Goal: Task Accomplishment & Management: Manage account settings

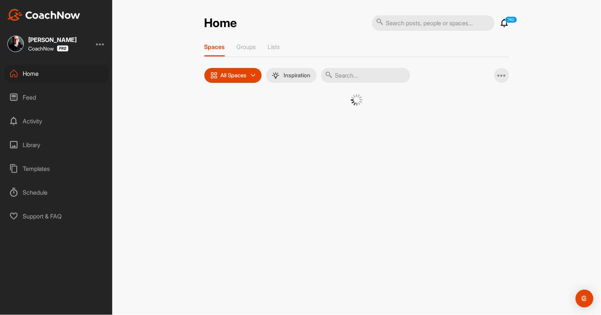
click at [358, 69] on input "text" at bounding box center [365, 75] width 89 height 15
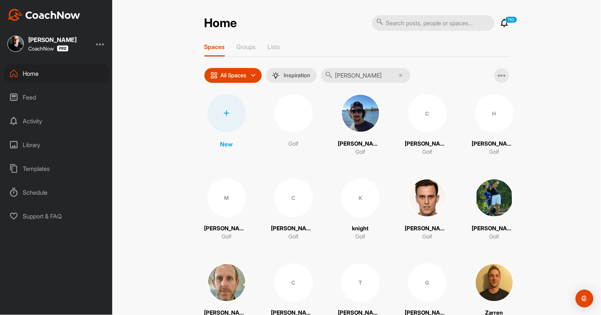
type input "[PERSON_NAME]"
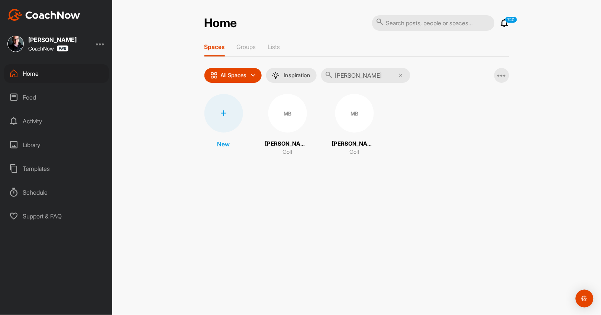
click at [286, 124] on div "MB" at bounding box center [287, 113] width 39 height 39
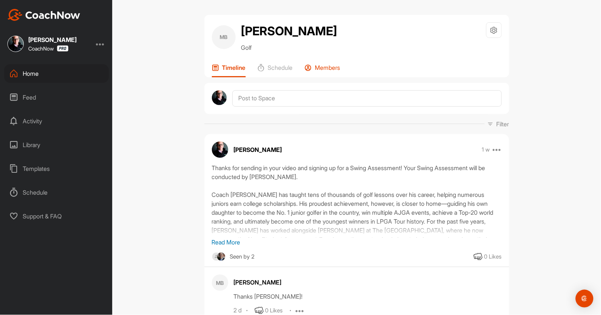
click at [322, 64] on p "Members" at bounding box center [327, 67] width 25 height 7
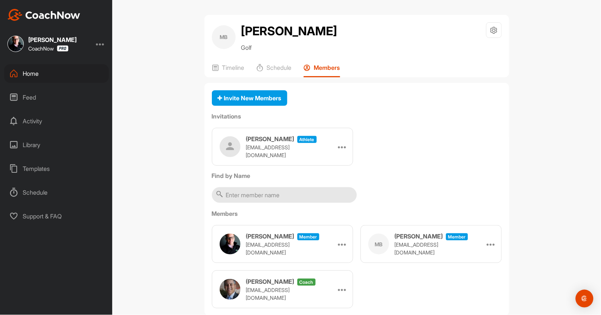
scroll to position [17, 0]
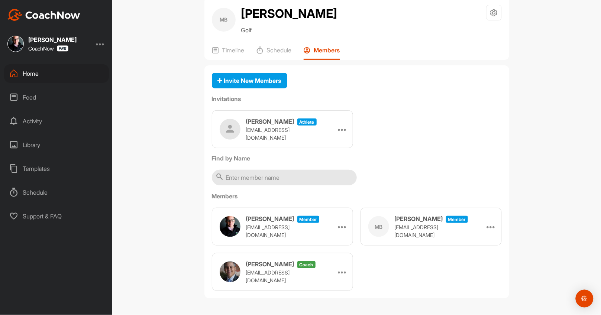
click at [333, 274] on div "[PERSON_NAME] coach [PERSON_NAME][EMAIL_ADDRESS][DOMAIN_NAME] Make Athlete Remo…" at bounding box center [282, 272] width 141 height 38
click at [337, 270] on div at bounding box center [342, 271] width 11 height 11
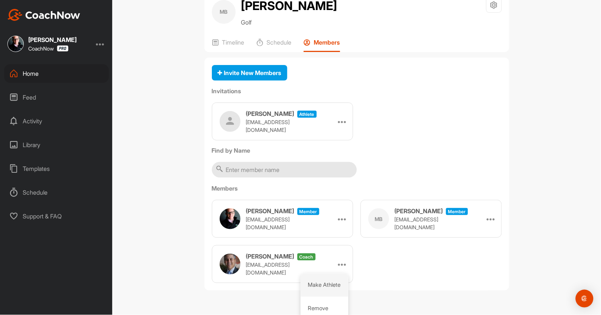
scroll to position [30, 0]
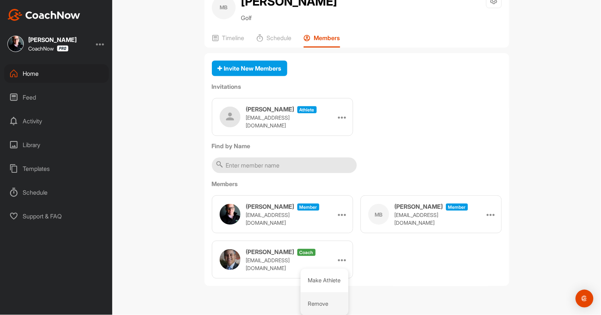
click at [313, 299] on li "Remove" at bounding box center [325, 303] width 48 height 23
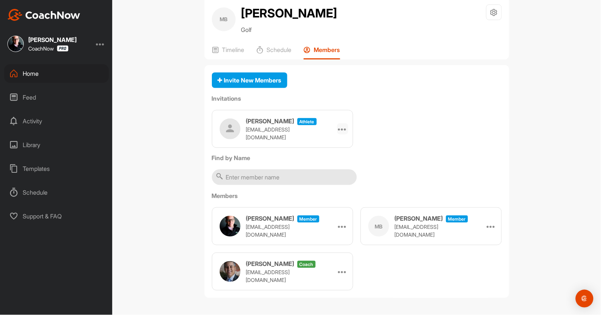
scroll to position [0, 0]
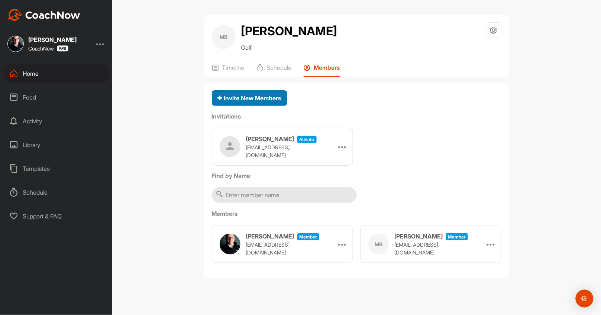
click at [243, 101] on div "Invite New Members" at bounding box center [250, 98] width 64 height 9
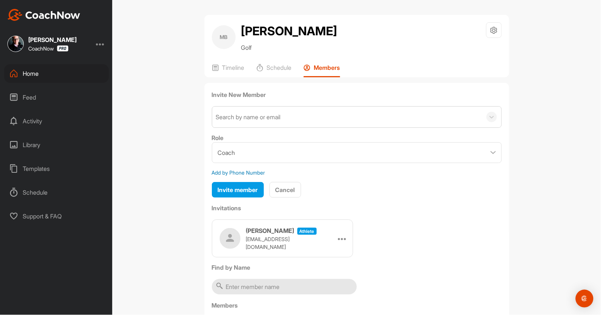
click at [233, 121] on div "Search by name or email" at bounding box center [347, 117] width 270 height 21
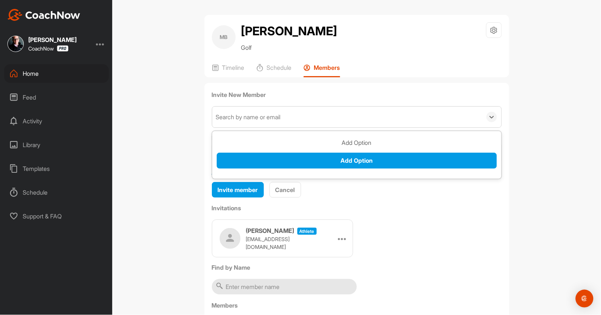
type input "m"
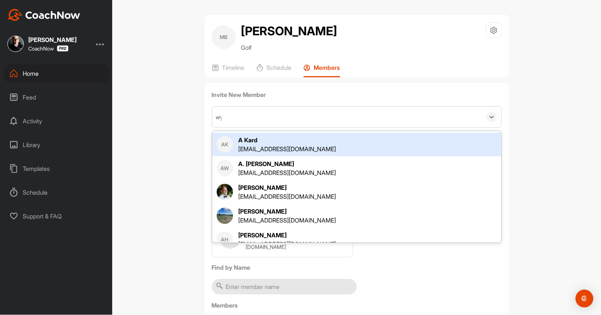
type input "wya"
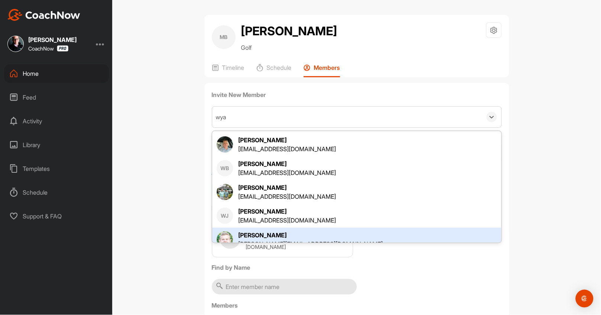
click at [252, 233] on div "[PERSON_NAME]" at bounding box center [311, 235] width 145 height 9
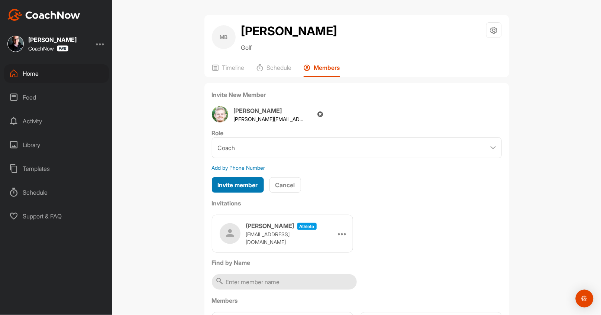
click at [222, 186] on span "Invite member" at bounding box center [238, 184] width 40 height 7
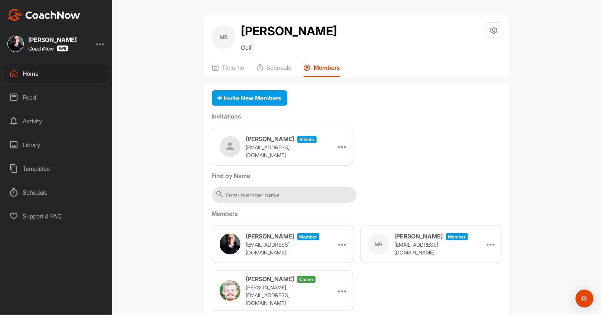
click at [154, 117] on div "MB [PERSON_NAME] Golf Space Settings Your Notifications Timeline Schedule Membe…" at bounding box center [356, 157] width 489 height 315
click at [223, 68] on p "Timeline" at bounding box center [233, 67] width 22 height 7
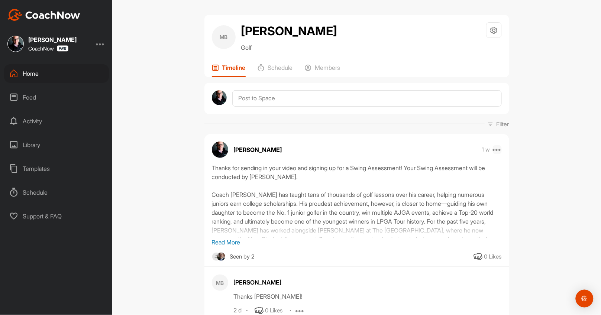
click at [496, 150] on icon at bounding box center [497, 149] width 9 height 9
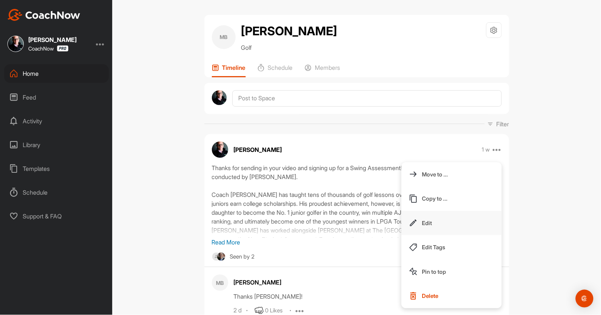
click at [444, 221] on button "Edit" at bounding box center [451, 223] width 100 height 25
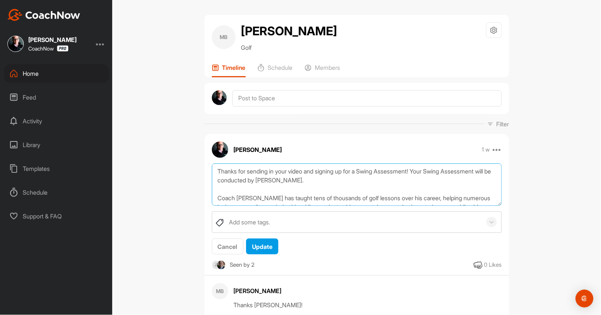
click at [252, 181] on textarea "Thanks for sending in your video and signing up for a Swing Assessment! Your Sw…" at bounding box center [357, 184] width 290 height 43
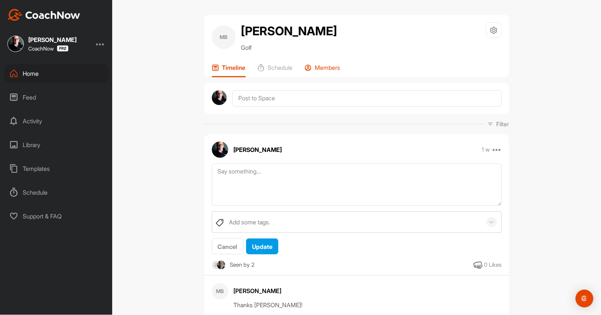
click at [321, 65] on p "Members" at bounding box center [327, 67] width 25 height 7
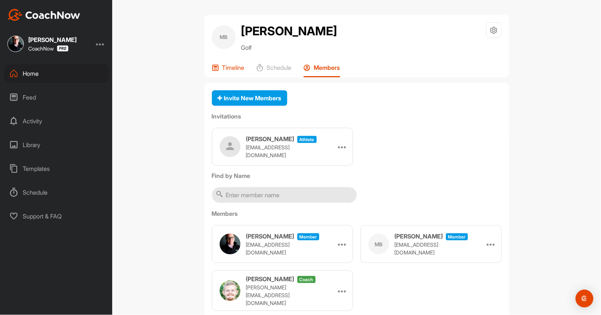
click at [227, 71] on div "Timeline" at bounding box center [228, 70] width 33 height 13
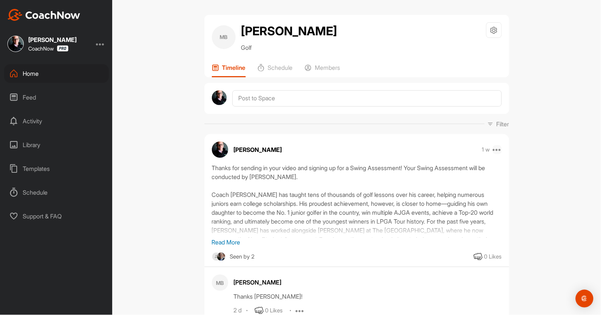
drag, startPoint x: 491, startPoint y: 147, endPoint x: 496, endPoint y: 147, distance: 4.5
click at [496, 147] on div "1 w Move to ... Copy to ... Edit Edit Tags Pin to top Delete" at bounding box center [491, 149] width 20 height 9
click at [496, 147] on icon at bounding box center [497, 149] width 9 height 9
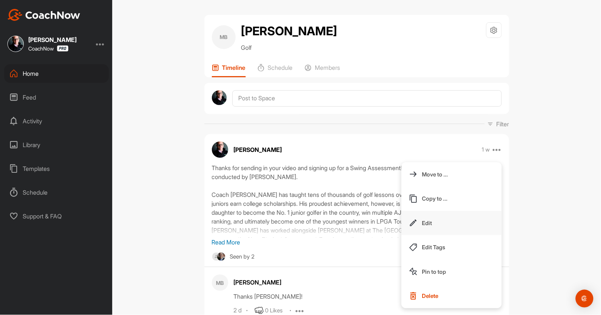
click at [444, 216] on button "Edit" at bounding box center [451, 223] width 100 height 25
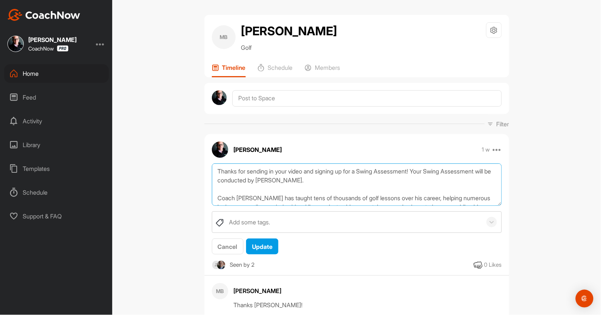
click at [277, 170] on textarea "Thanks for sending in your video and signing up for a Swing Assessment! Your Sw…" at bounding box center [357, 184] width 290 height 43
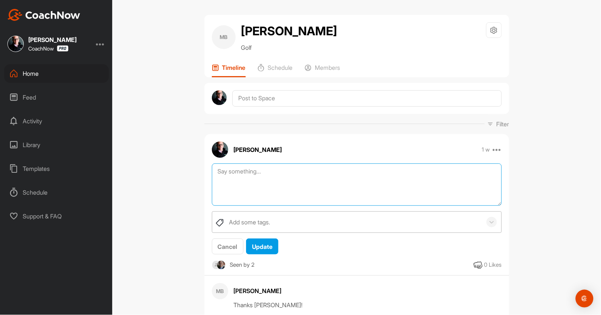
paste textarea "Thanks for sending in your video and signing up for a Swing Assessment! Your Sw…"
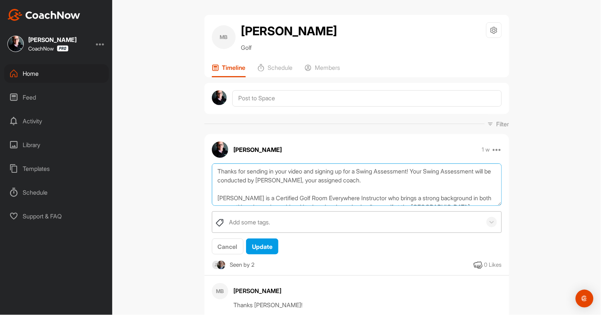
scroll to position [68, 0]
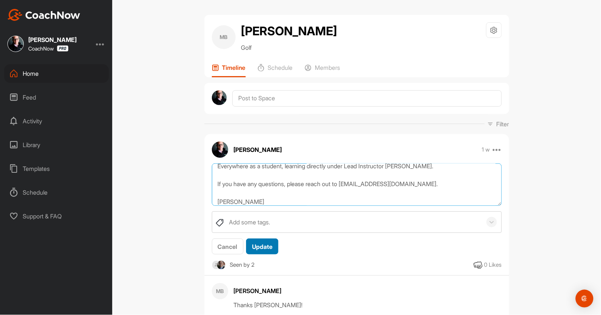
type textarea "Thanks for sending in your video and signing up for a Swing Assessment! Your Sw…"
click at [253, 246] on span "Update" at bounding box center [262, 246] width 20 height 7
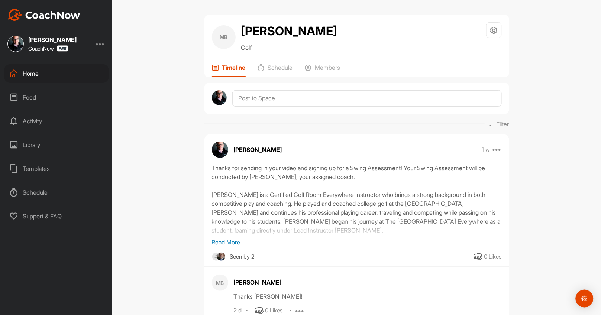
click at [157, 179] on div "MB [PERSON_NAME] Golf Space Settings Your Notifications Timeline Schedule Membe…" at bounding box center [356, 157] width 489 height 315
click at [102, 43] on div at bounding box center [100, 43] width 9 height 9
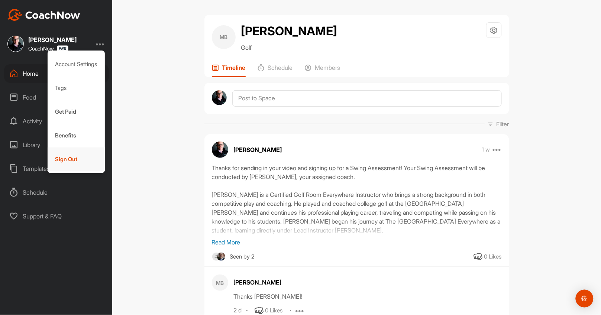
click at [81, 169] on div "Sign Out" at bounding box center [77, 159] width 58 height 24
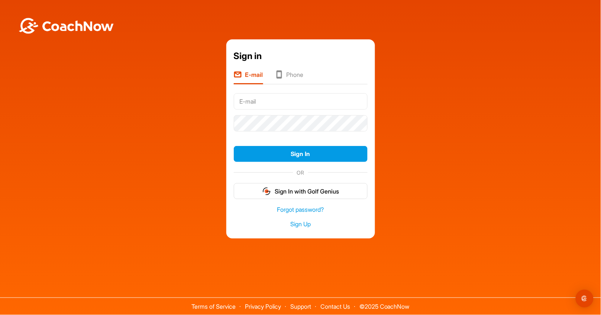
drag, startPoint x: 246, startPoint y: 97, endPoint x: 251, endPoint y: 97, distance: 4.8
click at [246, 97] on input "text" at bounding box center [301, 101] width 134 height 16
click at [251, 97] on input "[EMAIL_ADDRESS][DOMAIN_NAME]" at bounding box center [301, 101] width 134 height 16
type input "[EMAIL_ADDRESS][DOMAIN_NAME]"
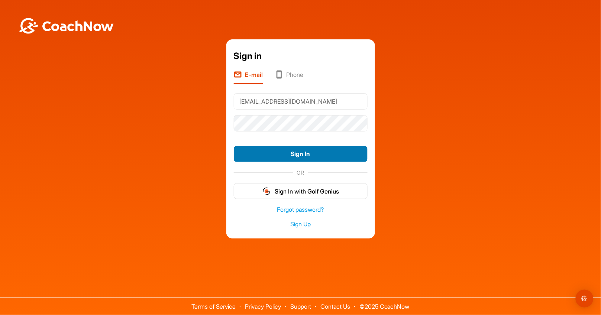
click at [264, 152] on button "Sign In" at bounding box center [301, 154] width 134 height 16
